Goal: Transaction & Acquisition: Purchase product/service

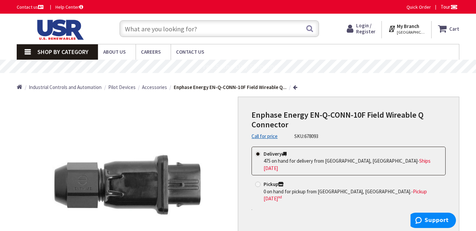
click at [56, 31] on img at bounding box center [59, 29] width 85 height 21
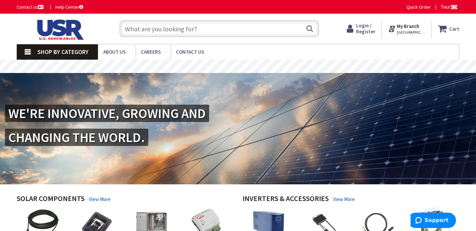
click at [250, 25] on input "text" at bounding box center [219, 28] width 199 height 17
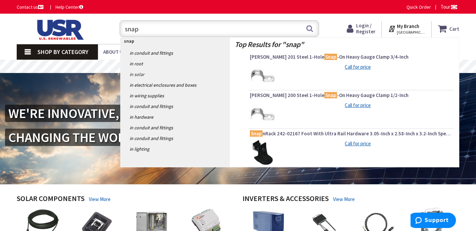
type input "snap"
click at [141, 72] on link "in Solar" at bounding box center [176, 74] width 110 height 11
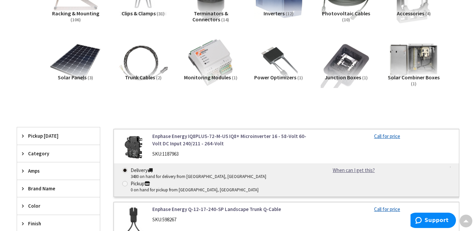
scroll to position [159, 0]
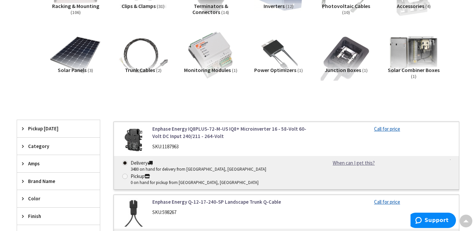
click at [35, 149] on span "Category" at bounding box center [55, 146] width 54 height 7
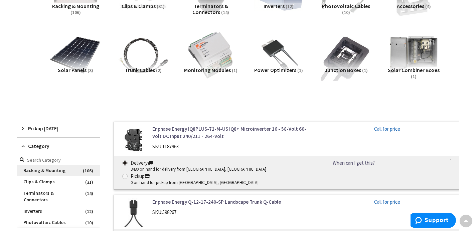
click at [61, 168] on span "Racking & Mounting" at bounding box center [58, 170] width 83 height 11
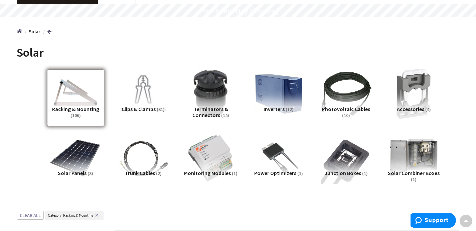
scroll to position [0, 0]
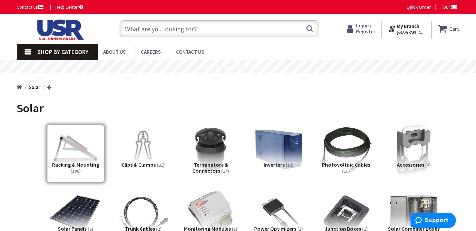
click at [177, 30] on input "text" at bounding box center [219, 28] width 199 height 17
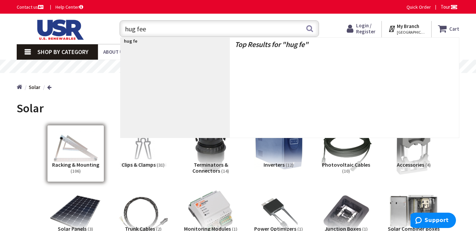
type input "hug feet"
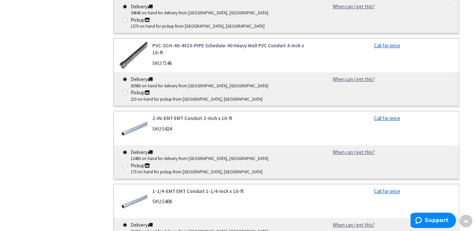
scroll to position [1681, 0]
